Goal: Task Accomplishment & Management: Manage account settings

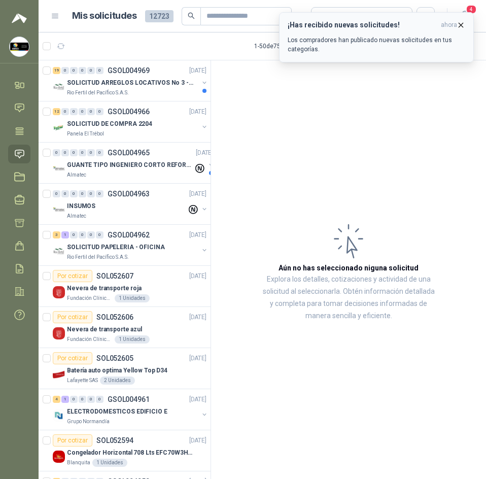
click at [459, 20] on button "¡Has recibido nuevas solicitudes! ahora Los compradores han publicado nuevas so…" at bounding box center [376, 37] width 195 height 50
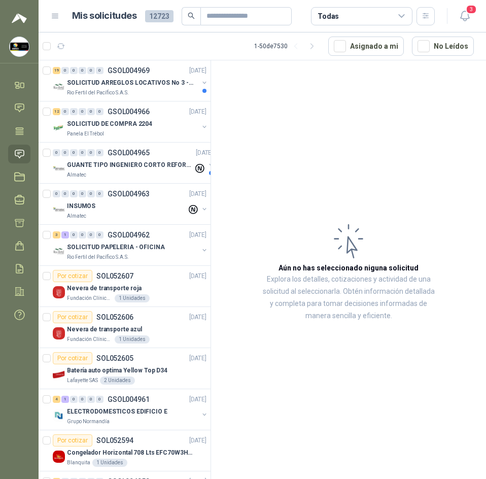
click at [460, 16] on icon "button" at bounding box center [465, 16] width 13 height 13
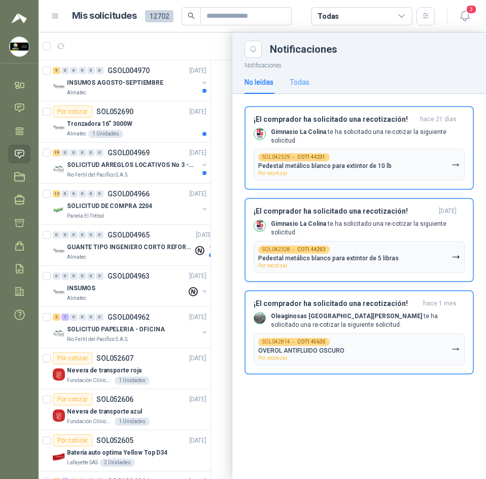
click at [305, 75] on div "Todas" at bounding box center [300, 82] width 20 height 23
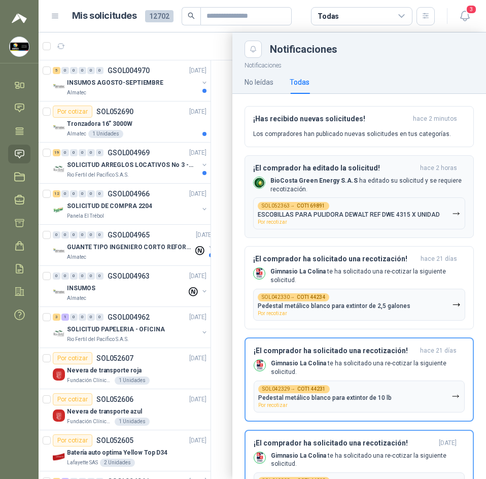
click at [337, 205] on div "SOL052363 → COT169891 ESCOBILLAS PARA PULIDORA DEWALT REF DWE 4315 X UNIDAD Por…" at bounding box center [349, 213] width 182 height 23
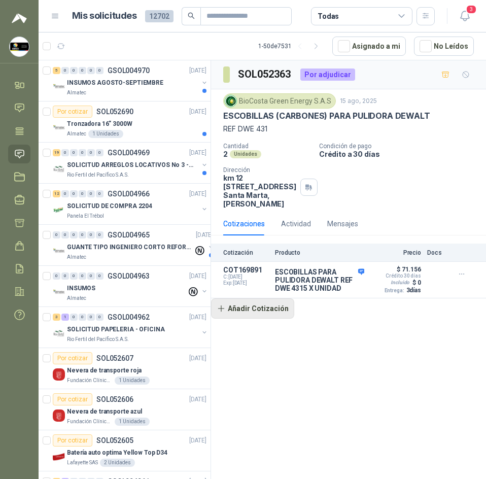
drag, startPoint x: 256, startPoint y: 346, endPoint x: 256, endPoint y: 321, distance: 24.4
click at [256, 337] on div "SOL052363 Por adjudicar BioCosta [PERSON_NAME] Energy S.A.S [DATE] ESCOBILLAS (…" at bounding box center [348, 271] width 275 height 422
click at [9, 162] on link "Solicitudes" at bounding box center [19, 154] width 22 height 19
